Goal: Task Accomplishment & Management: Complete application form

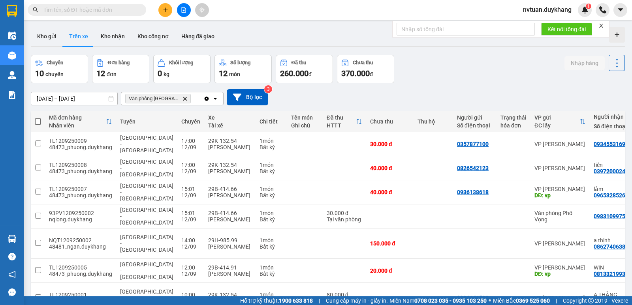
scroll to position [40, 0]
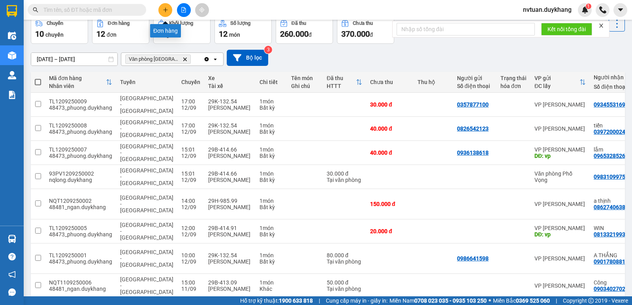
click at [166, 10] on icon "plus" at bounding box center [165, 9] width 4 height 0
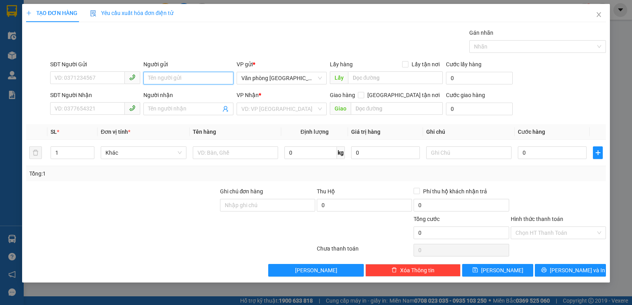
click at [166, 78] on input "Người gửi" at bounding box center [188, 78] width 90 height 13
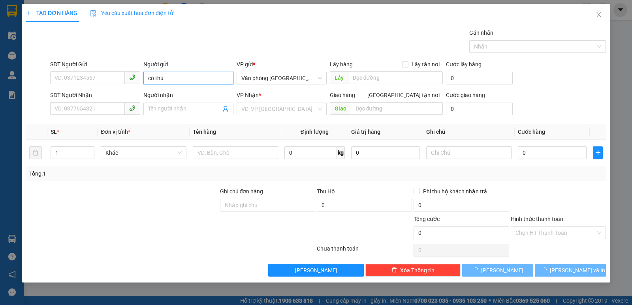
type input "cô thúy"
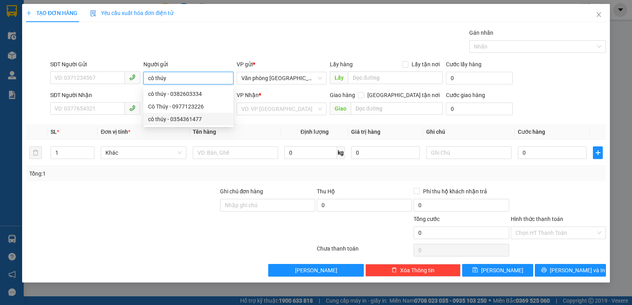
click at [174, 119] on div "cô thúy - 0354361477" at bounding box center [188, 119] width 81 height 9
type input "0354361477"
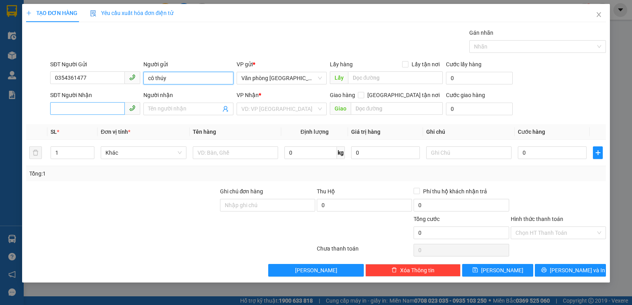
type input "cô thúy"
click at [108, 112] on input "SĐT Người Nhận" at bounding box center [87, 108] width 75 height 13
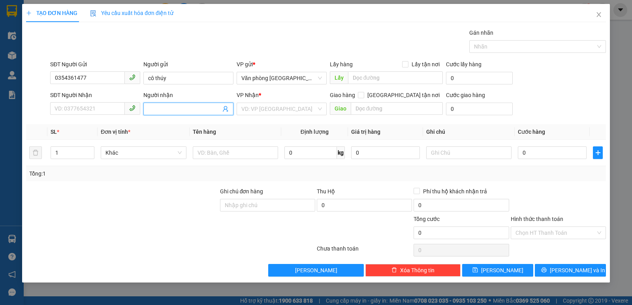
click at [169, 108] on input "Người nhận" at bounding box center [184, 109] width 73 height 9
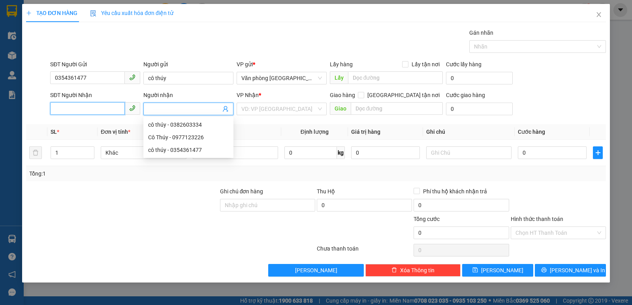
click at [122, 105] on input "SĐT Người Nhận" at bounding box center [87, 108] width 75 height 13
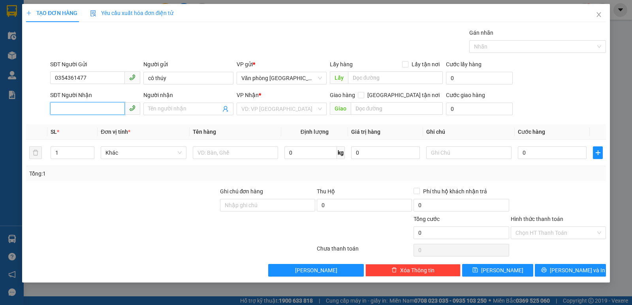
click at [112, 105] on input "SĐT Người Nhận" at bounding box center [87, 108] width 75 height 13
drag, startPoint x: 112, startPoint y: 105, endPoint x: 107, endPoint y: 106, distance: 5.7
click at [109, 105] on input "SĐT Người Nhận" at bounding box center [87, 108] width 75 height 13
click at [106, 106] on input "SĐT Người Nhận" at bounding box center [87, 108] width 75 height 13
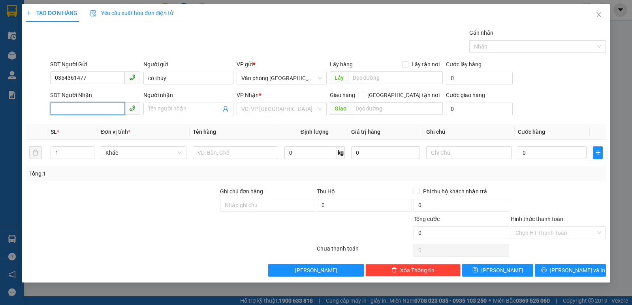
click at [105, 107] on input "SĐT Người Nhận" at bounding box center [87, 108] width 75 height 13
click at [160, 110] on input "Người nhận" at bounding box center [184, 109] width 73 height 9
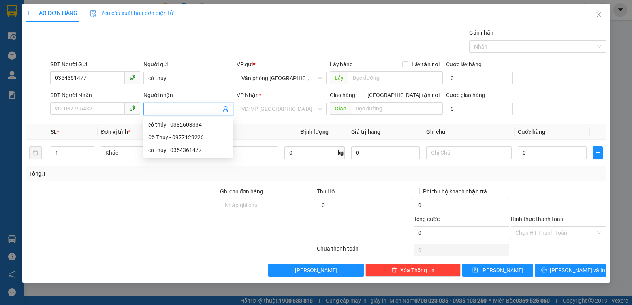
click at [161, 109] on input "Người nhận" at bounding box center [184, 109] width 73 height 9
type input "d"
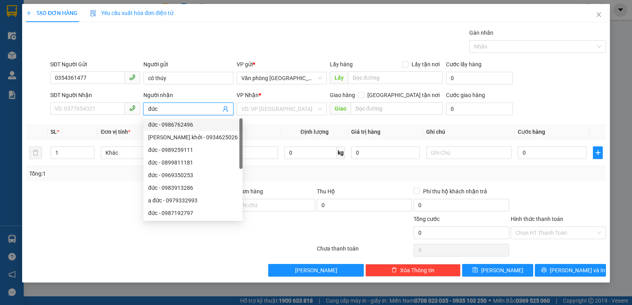
drag, startPoint x: 184, startPoint y: 111, endPoint x: 130, endPoint y: 102, distance: 55.0
click at [130, 102] on div "SĐT Người Nhận VD: 0377654321 Người nhận đức VP Nhận * VD: VP [GEOGRAPHIC_DATA]…" at bounding box center [328, 105] width 559 height 28
type input "đức"
click at [94, 110] on input "SĐT Người Nhận" at bounding box center [87, 108] width 75 height 13
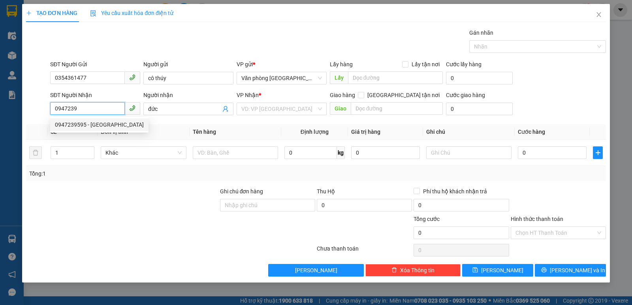
click at [105, 128] on div "0947239595 - [GEOGRAPHIC_DATA]" at bounding box center [99, 124] width 89 height 9
type input "0947239595"
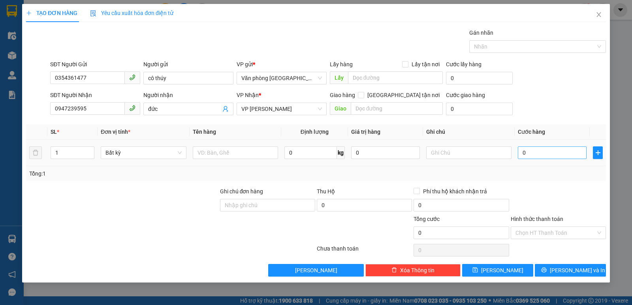
drag, startPoint x: 537, startPoint y: 160, endPoint x: 538, endPoint y: 152, distance: 7.6
click at [537, 158] on div "0" at bounding box center [552, 153] width 69 height 16
click at [538, 152] on input "0" at bounding box center [552, 153] width 69 height 13
type input "5"
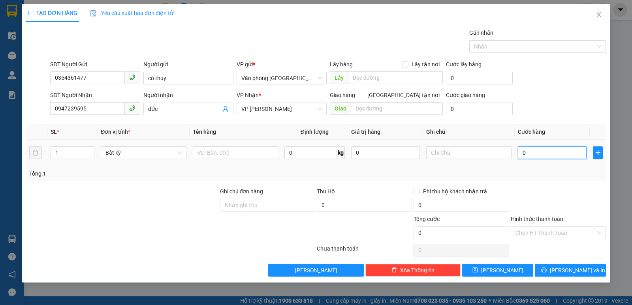
type input "5"
type input "50"
type input "500"
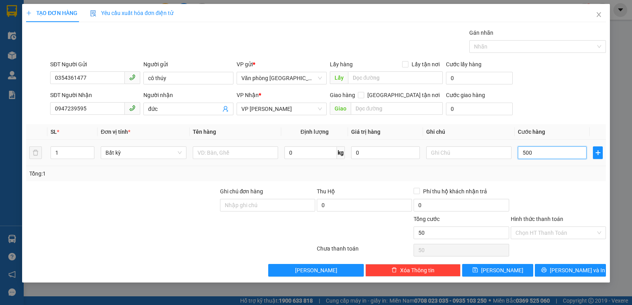
type input "500"
type input "5.000"
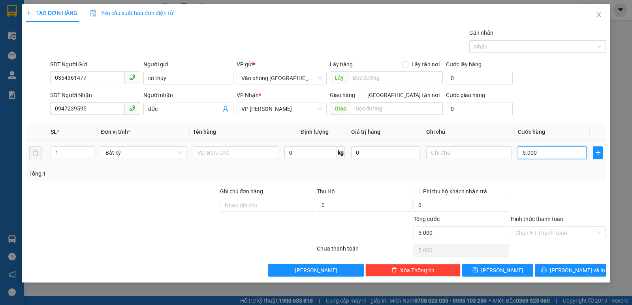
type input "50.000"
click at [550, 230] on input "Hình thức thanh toán" at bounding box center [556, 233] width 80 height 12
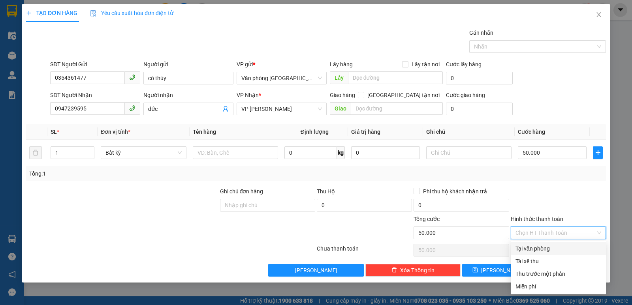
click at [555, 249] on div "Tại văn phòng" at bounding box center [559, 249] width 86 height 9
type input "0"
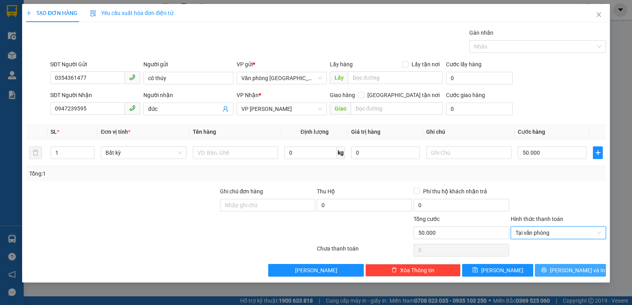
click at [590, 272] on button "[PERSON_NAME] và In" at bounding box center [570, 270] width 71 height 13
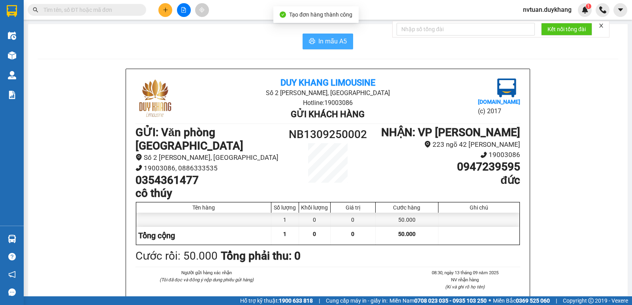
click at [330, 45] on span "In mẫu A5" at bounding box center [332, 41] width 28 height 10
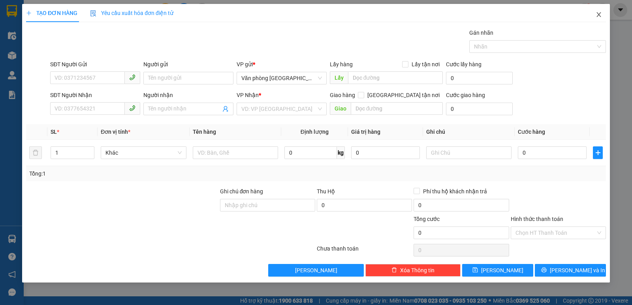
click at [602, 14] on span "Close" at bounding box center [599, 15] width 22 height 22
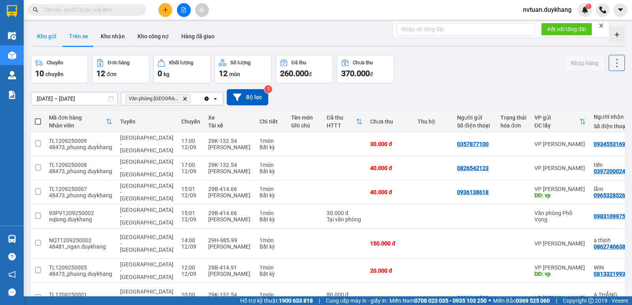
click at [50, 34] on button "Kho gửi" at bounding box center [47, 36] width 32 height 19
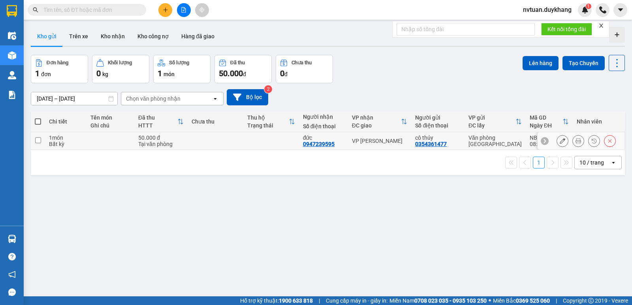
click at [38, 138] on input "checkbox" at bounding box center [38, 140] width 6 height 6
checkbox input "true"
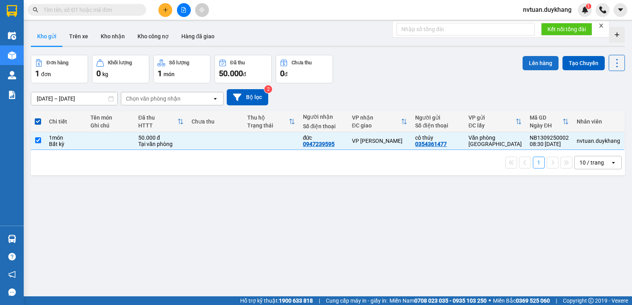
click at [531, 68] on button "Lên hàng" at bounding box center [541, 63] width 36 height 14
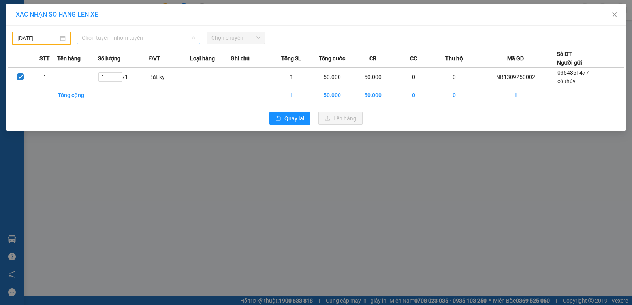
click at [126, 41] on span "Chọn tuyến - nhóm tuyến" at bounding box center [139, 38] width 114 height 12
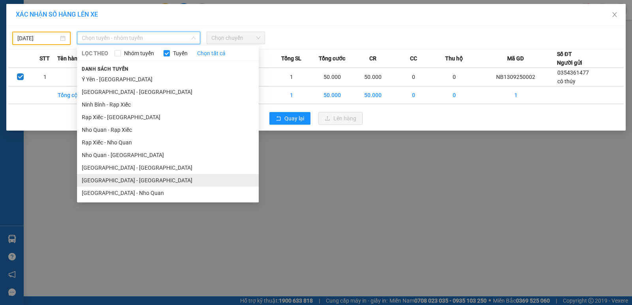
click at [102, 182] on li "[GEOGRAPHIC_DATA] - [GEOGRAPHIC_DATA]" at bounding box center [168, 180] width 182 height 13
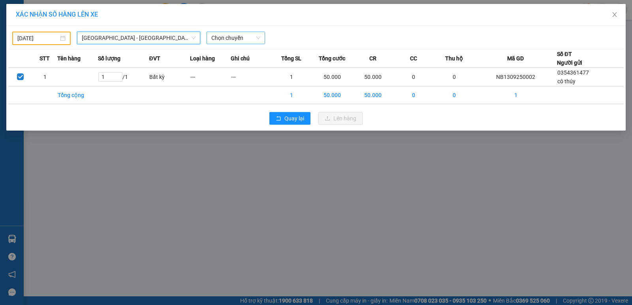
click at [241, 38] on span "Chọn chuyến" at bounding box center [235, 38] width 49 height 12
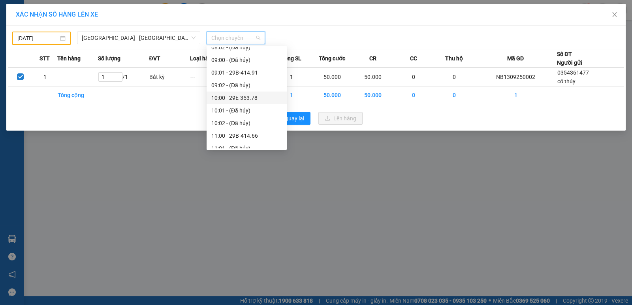
scroll to position [119, 0]
click at [249, 111] on div "09:01 - 29B-414.91" at bounding box center [246, 112] width 71 height 9
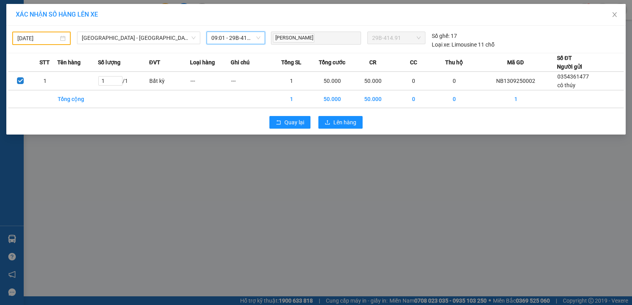
type input "[DATE]"
click at [49, 39] on input "[DATE]" at bounding box center [37, 38] width 41 height 9
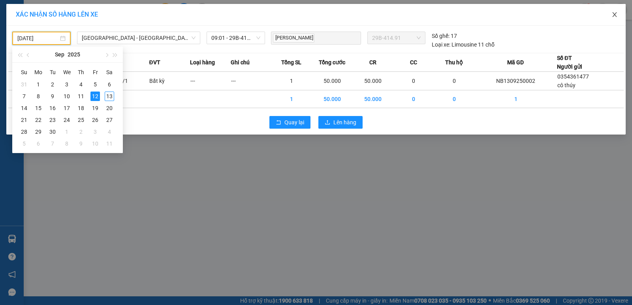
click at [615, 14] on icon "close" at bounding box center [615, 14] width 6 height 6
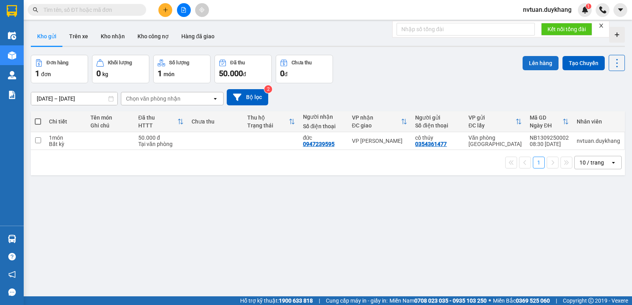
click at [528, 61] on button "Lên hàng" at bounding box center [541, 63] width 36 height 14
click at [41, 138] on input "checkbox" at bounding box center [38, 140] width 6 height 6
checkbox input "true"
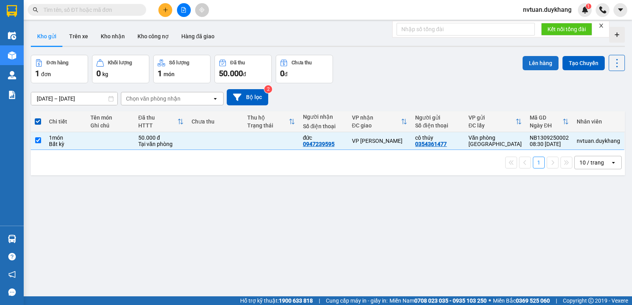
click at [530, 65] on button "Lên hàng" at bounding box center [541, 63] width 36 height 14
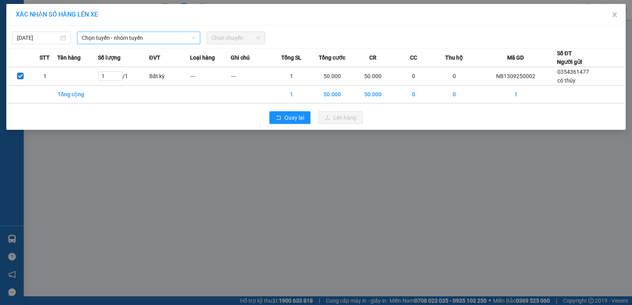
click at [116, 37] on span "Chọn tuyến - nhóm tuyến" at bounding box center [139, 38] width 114 height 12
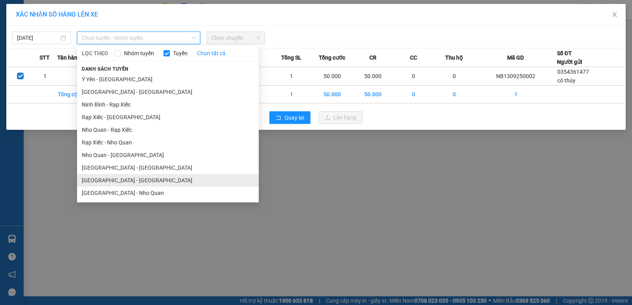
click at [119, 177] on li "[GEOGRAPHIC_DATA] - [GEOGRAPHIC_DATA]" at bounding box center [168, 180] width 182 height 13
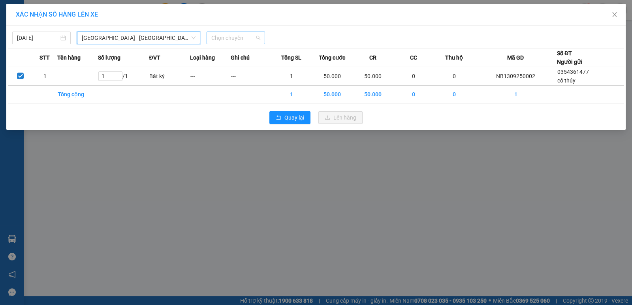
click at [237, 39] on span "Chọn chuyến" at bounding box center [235, 38] width 49 height 12
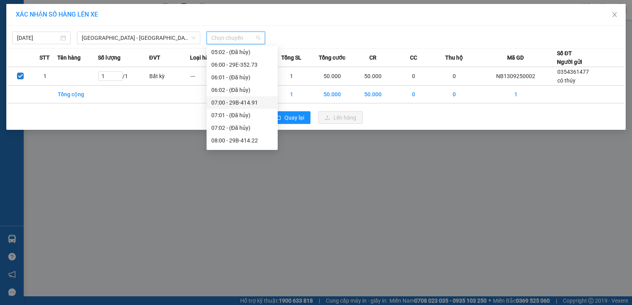
scroll to position [79, 0]
drag, startPoint x: 247, startPoint y: 139, endPoint x: 359, endPoint y: 122, distance: 113.4
click at [247, 139] on div "09:00 - 29F-003.63" at bounding box center [242, 139] width 62 height 9
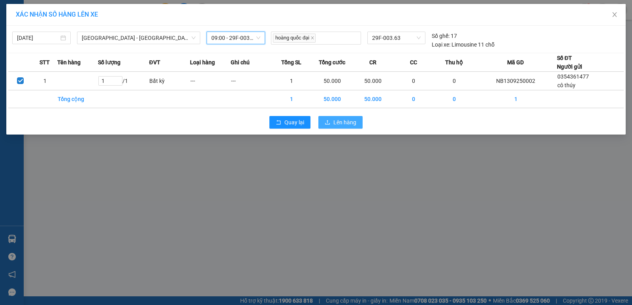
click at [350, 126] on span "Lên hàng" at bounding box center [344, 122] width 23 height 9
